Goal: Task Accomplishment & Management: Manage account settings

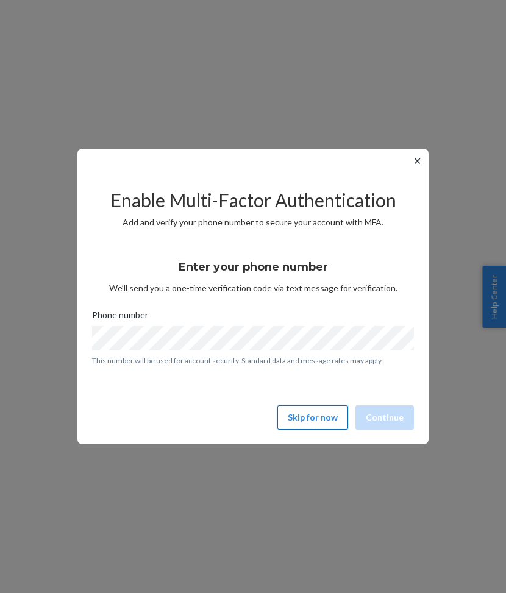
click at [307, 419] on button "Skip for now" at bounding box center [312, 418] width 71 height 24
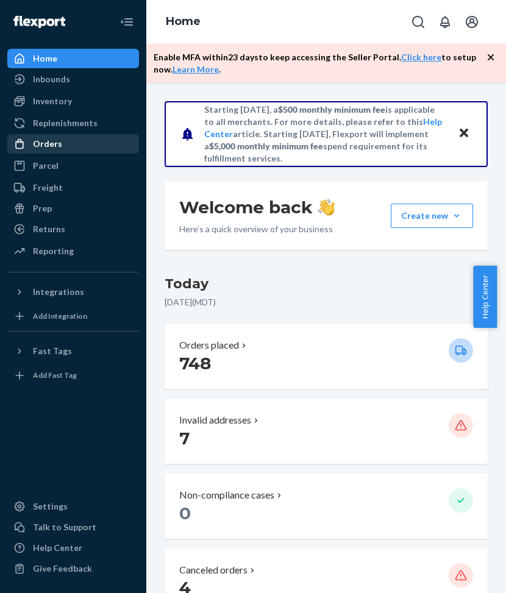
click at [85, 140] on div "Orders" at bounding box center [73, 143] width 129 height 17
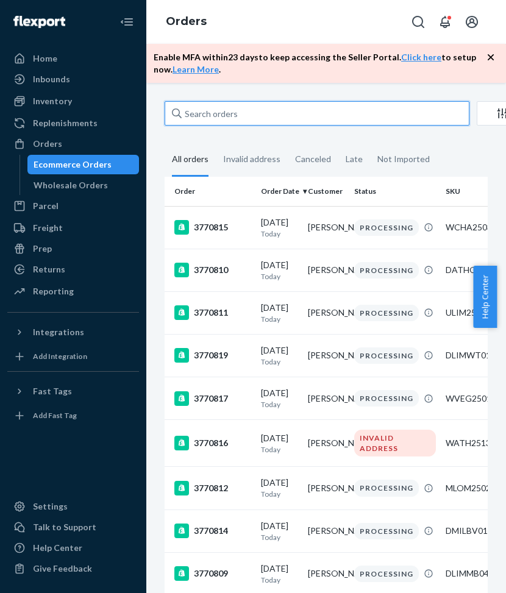
click at [221, 119] on input "text" at bounding box center [317, 113] width 305 height 24
paste input "3751885"
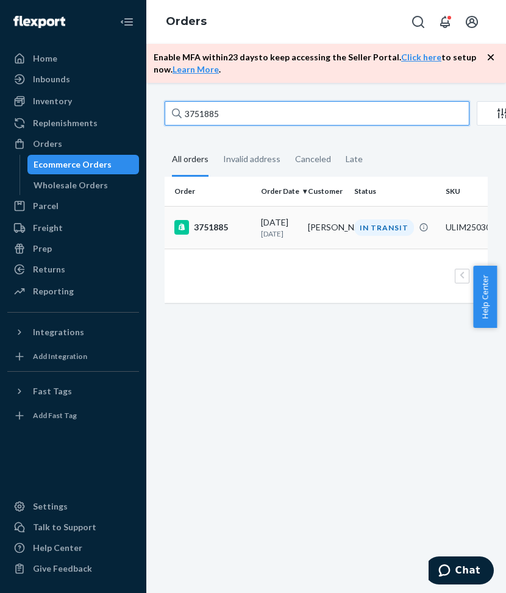
type input "3751885"
click at [245, 235] on div "3751885" at bounding box center [212, 227] width 77 height 15
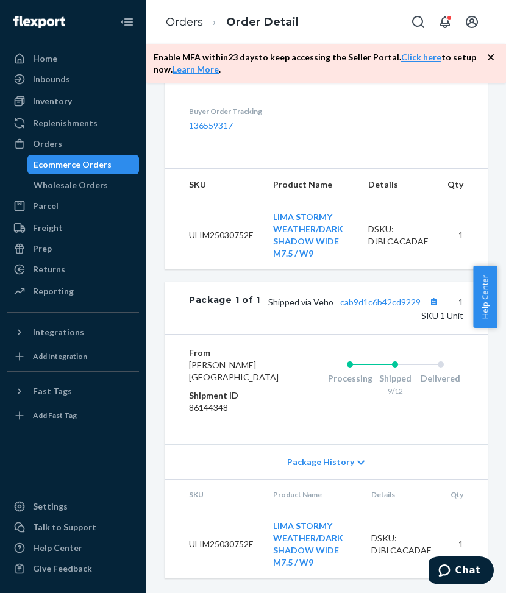
scroll to position [488, 0]
click at [387, 297] on link "cab9d1c6b42cd9229" at bounding box center [380, 302] width 80 height 10
click at [45, 101] on div "Inventory" at bounding box center [52, 101] width 39 height 12
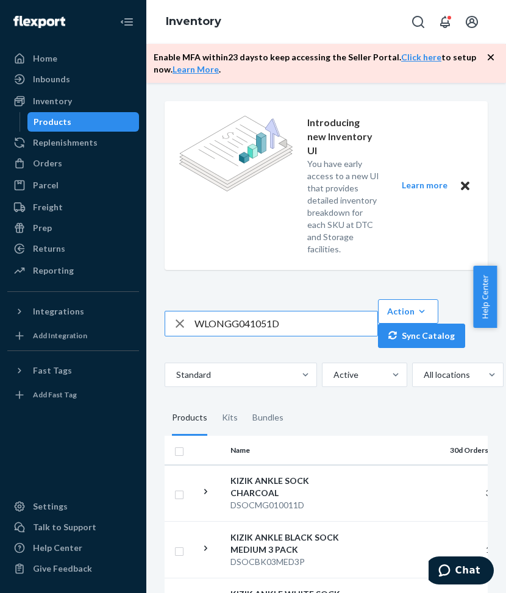
type input "WLONGG041051D"
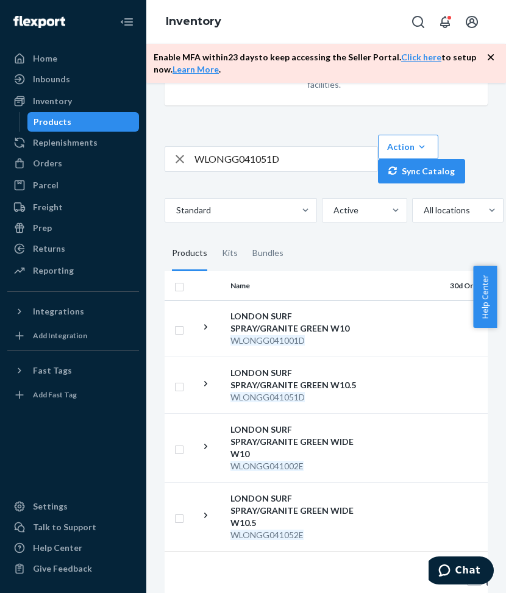
scroll to position [291, 12]
drag, startPoint x: 288, startPoint y: 589, endPoint x: 13, endPoint y: 8, distance: 642.9
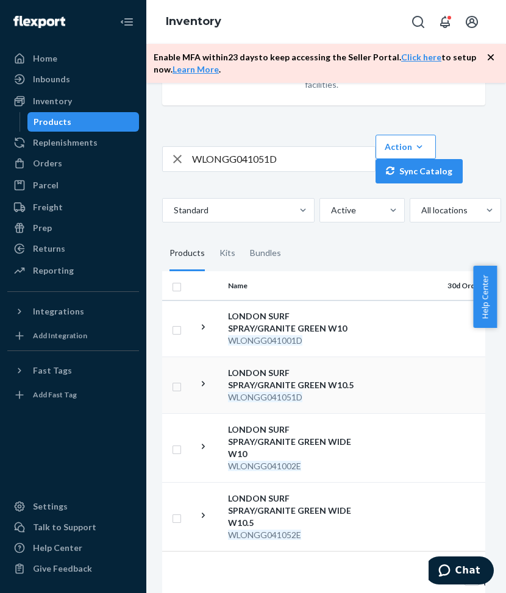
click at [387, 395] on td at bounding box center [395, 385] width 70 height 57
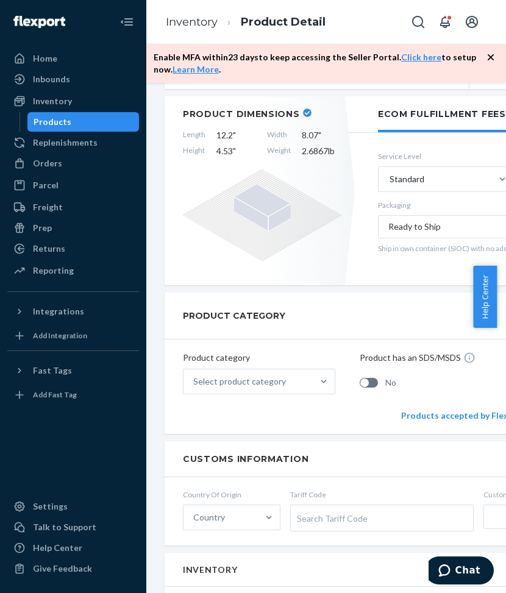
scroll to position [406, 0]
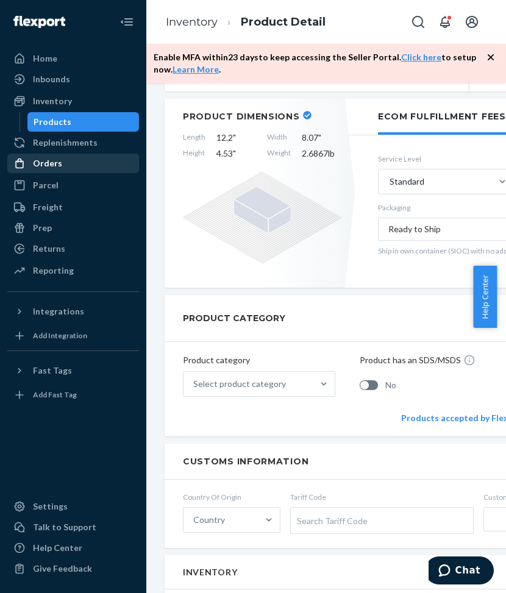
click at [55, 166] on div "Orders" at bounding box center [47, 163] width 29 height 12
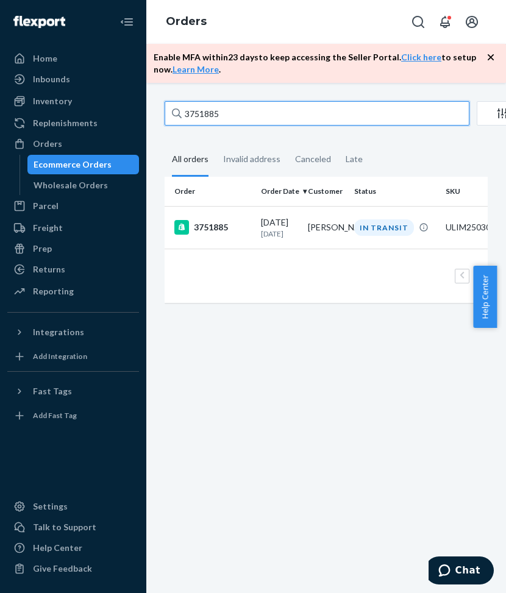
click at [206, 119] on input "3751885" at bounding box center [317, 113] width 305 height 24
paste input "8352"
type input "3758352"
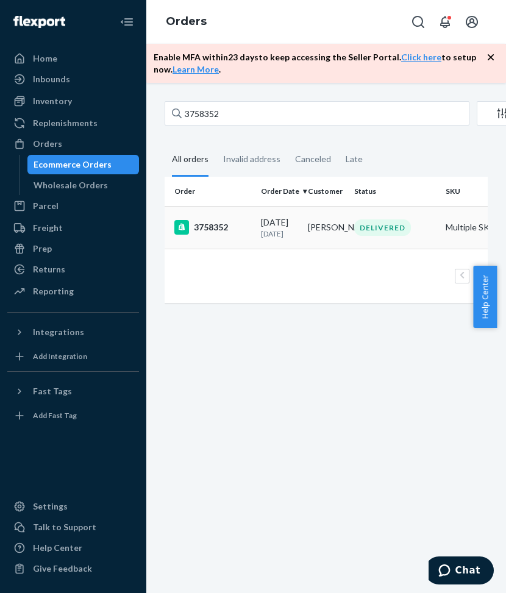
click at [240, 231] on div "3758352" at bounding box center [212, 227] width 77 height 15
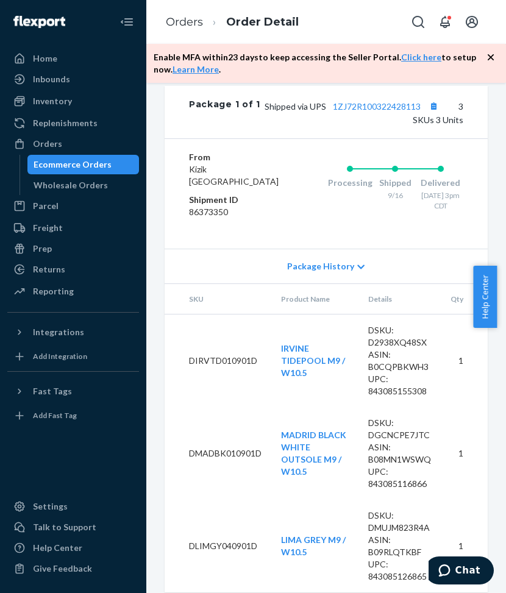
scroll to position [823, 0]
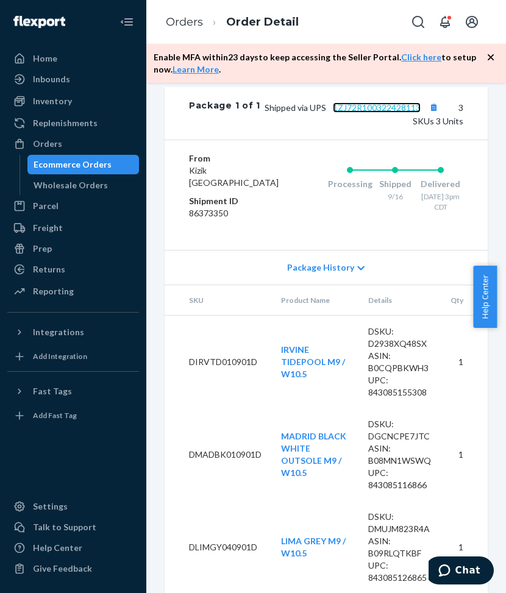
click at [386, 113] on link "1ZJ72R100322428113" at bounding box center [377, 107] width 88 height 10
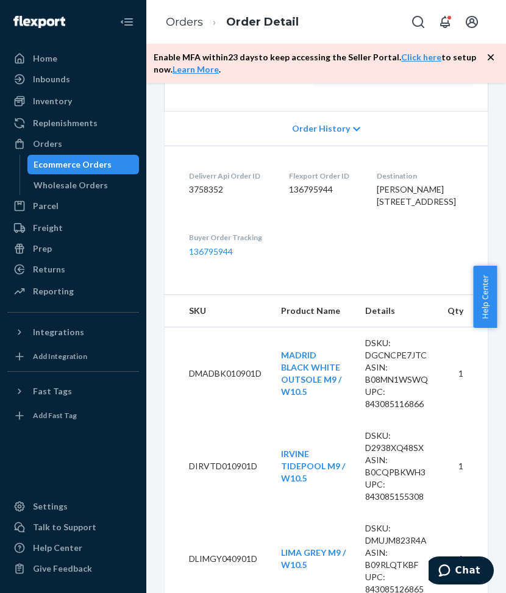
scroll to position [293, 0]
click at [80, 151] on div "Orders" at bounding box center [73, 143] width 129 height 17
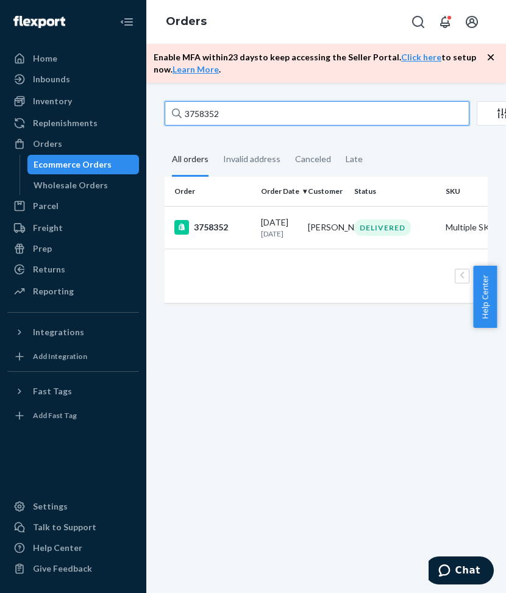
click at [213, 107] on input "3758352" at bounding box center [317, 113] width 305 height 24
paste input "67347"
type input "3767347"
click at [248, 232] on div "3767347" at bounding box center [212, 227] width 77 height 15
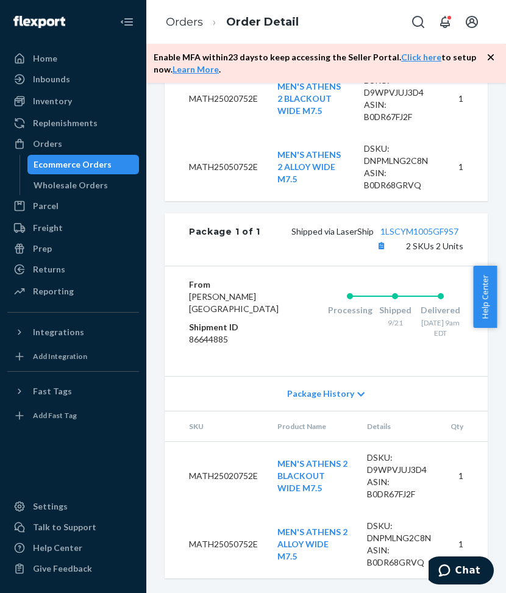
scroll to position [638, 0]
click at [94, 151] on div "Orders" at bounding box center [73, 143] width 129 height 17
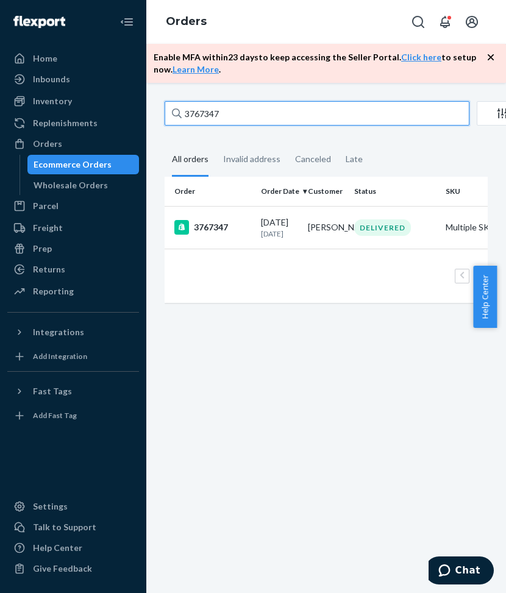
click at [229, 116] on input "3767347" at bounding box center [317, 113] width 305 height 24
paste input "1159"
type input "3761159"
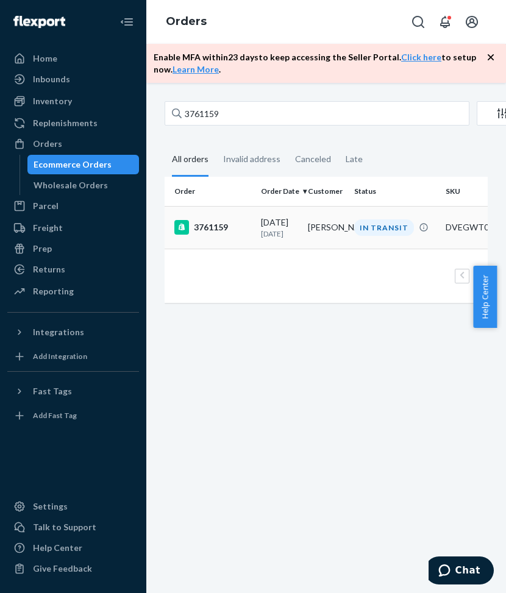
click at [232, 224] on div "3761159" at bounding box center [212, 227] width 77 height 15
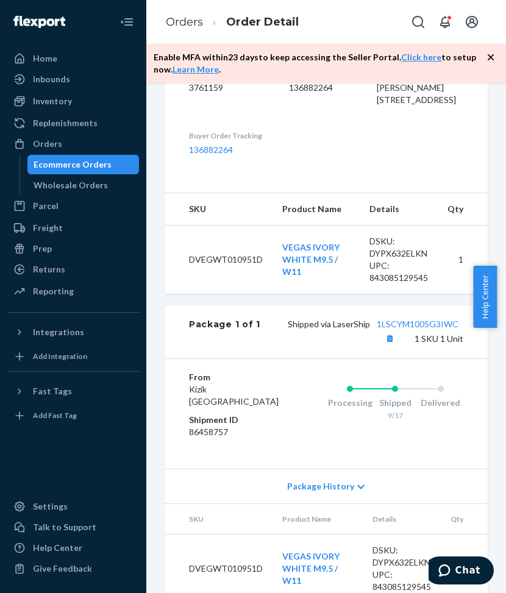
scroll to position [371, 0]
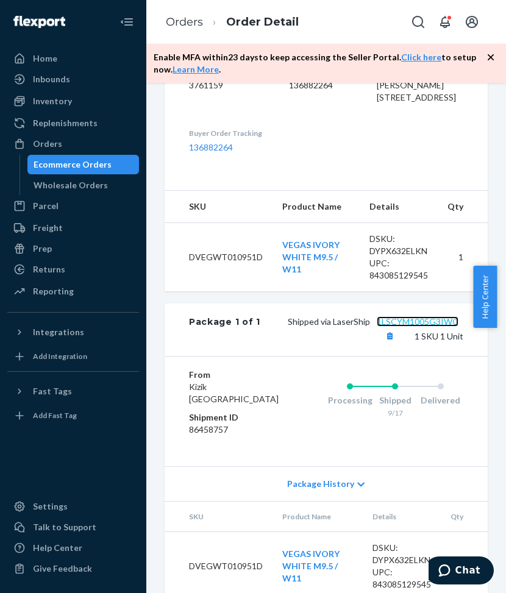
click at [393, 327] on link "1LSCYM1005G3IWC" at bounding box center [418, 321] width 82 height 10
click at [59, 143] on div "Orders" at bounding box center [47, 144] width 29 height 12
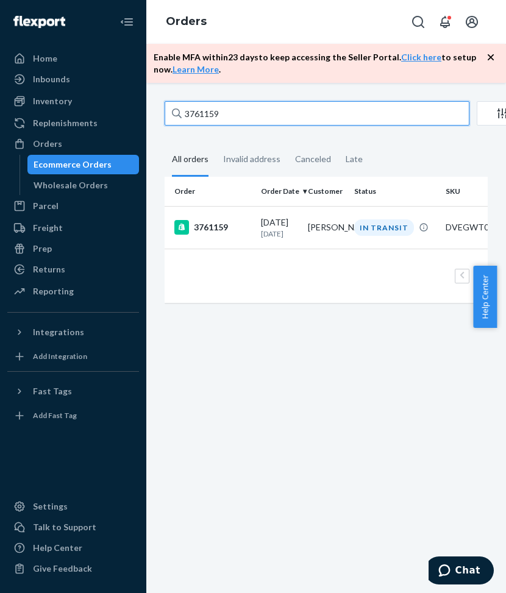
click at [207, 112] on input "3761159" at bounding box center [317, 113] width 305 height 24
paste input "70656"
type input "3770656"
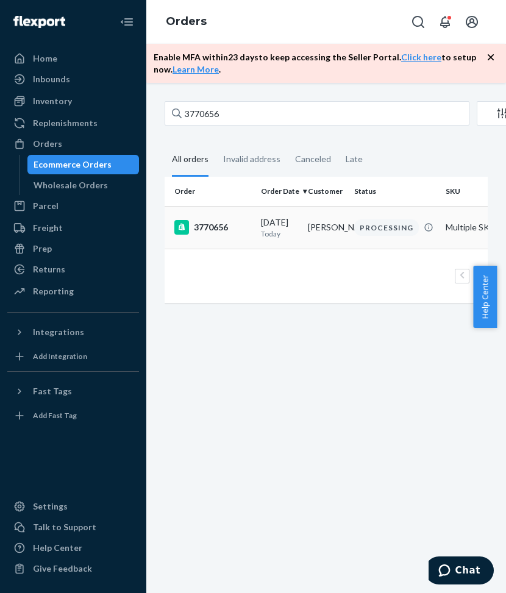
click at [249, 227] on div "3770656" at bounding box center [212, 227] width 77 height 15
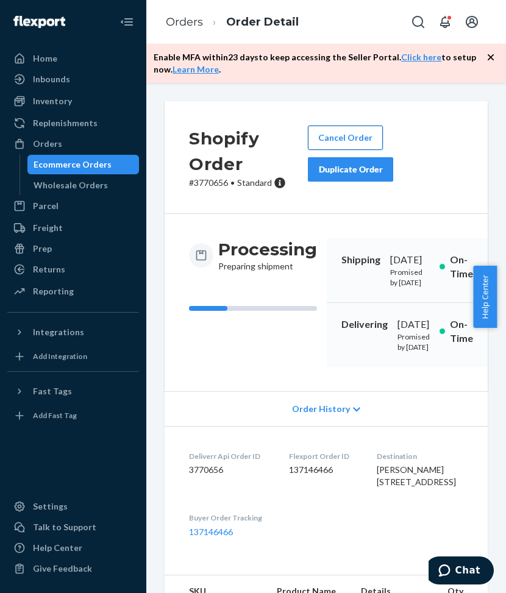
click at [341, 138] on button "Cancel Order" at bounding box center [345, 138] width 75 height 24
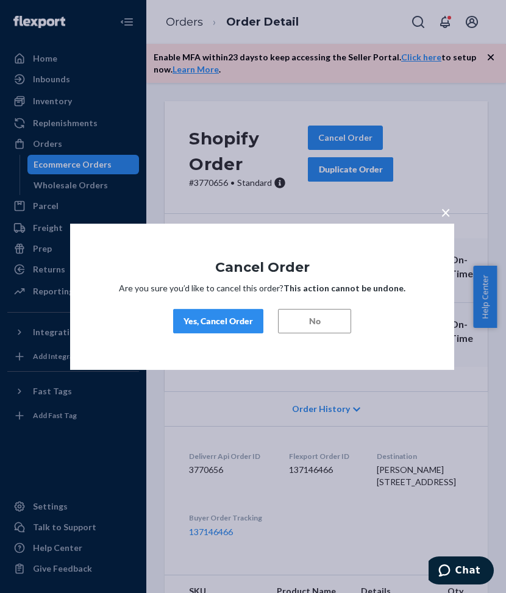
click at [238, 315] on div "Yes, Cancel Order" at bounding box center [219, 321] width 70 height 12
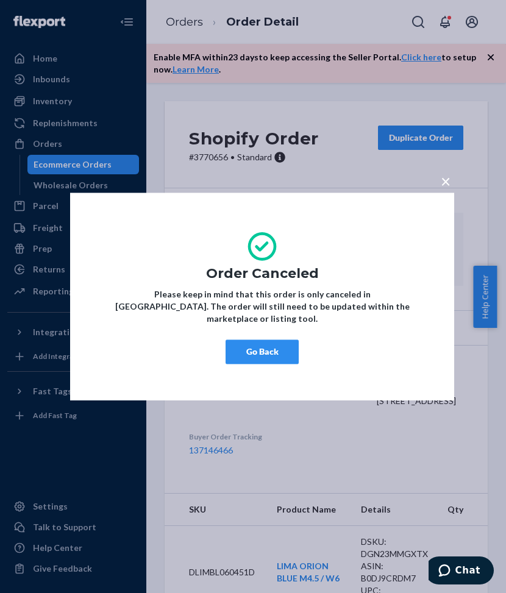
click at [445, 190] on span "×" at bounding box center [446, 181] width 10 height 21
